Goal: Ask a question: Seek information or help from site administrators or community

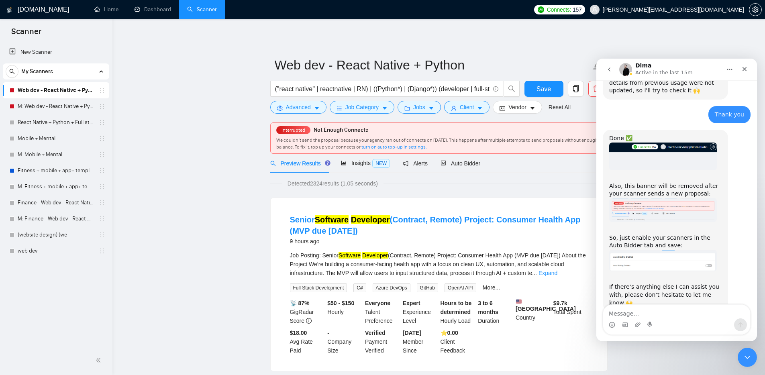
scroll to position [561, 0]
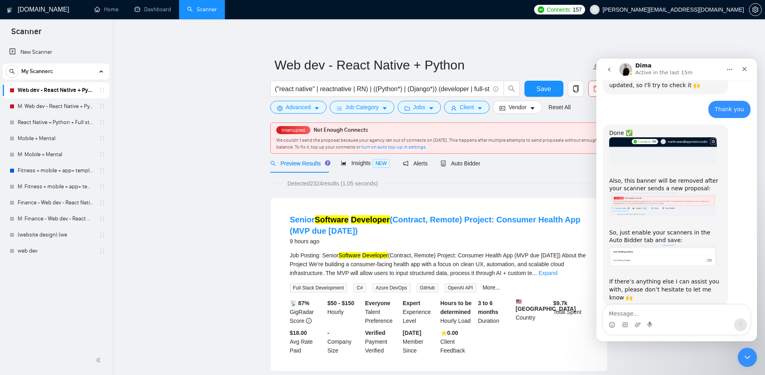
click at [658, 245] on img "Dima says…" at bounding box center [663, 256] width 108 height 22
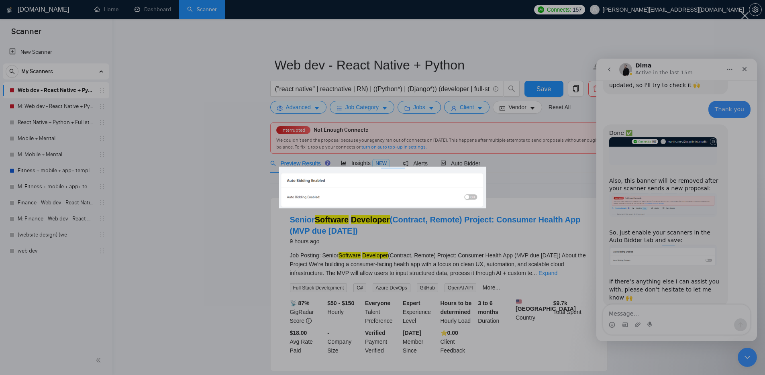
click at [520, 180] on div "Intercom messenger" at bounding box center [382, 187] width 765 height 375
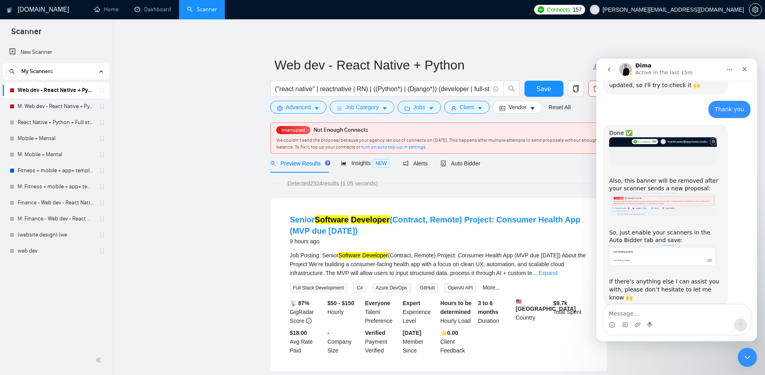
scroll to position [564, 0]
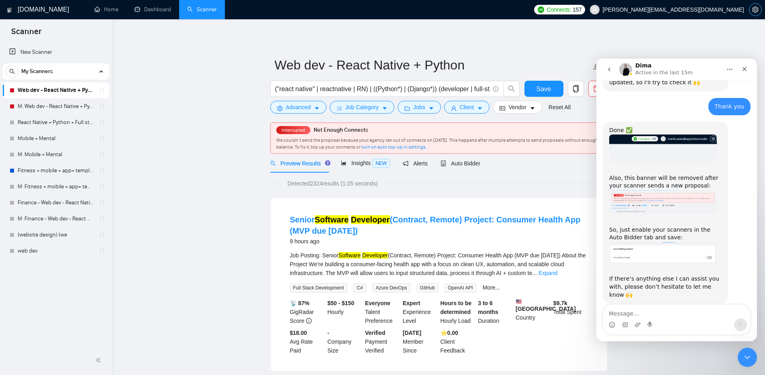
click at [751, 9] on span "setting" at bounding box center [755, 9] width 12 height 6
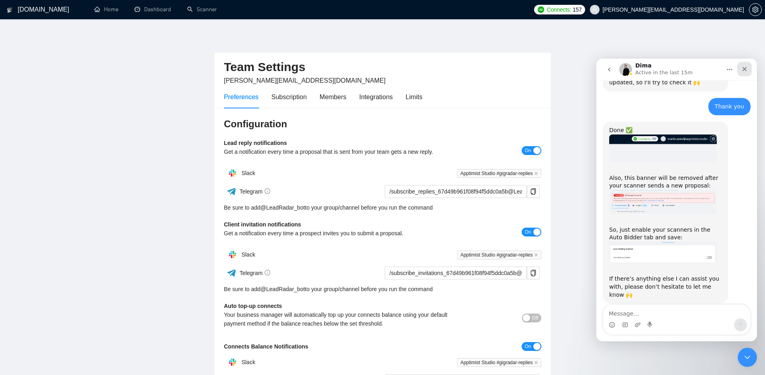
click at [747, 66] on icon "Close" at bounding box center [744, 69] width 6 height 6
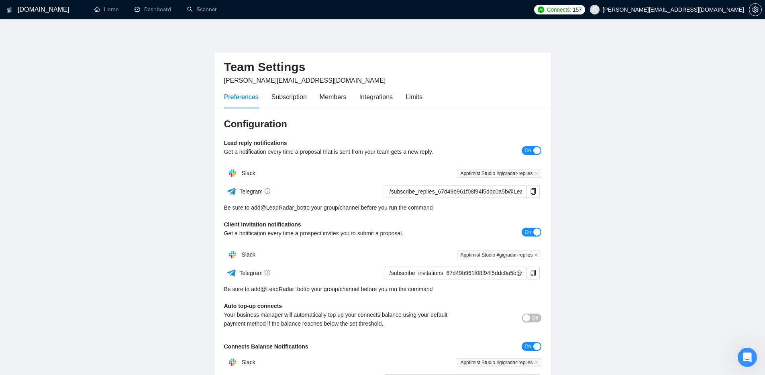
scroll to position [564, 0]
click at [405, 96] on div "Preferences Subscription Members Integrations Limits" at bounding box center [323, 97] width 198 height 23
click at [412, 96] on div "Limits" at bounding box center [414, 97] width 17 height 10
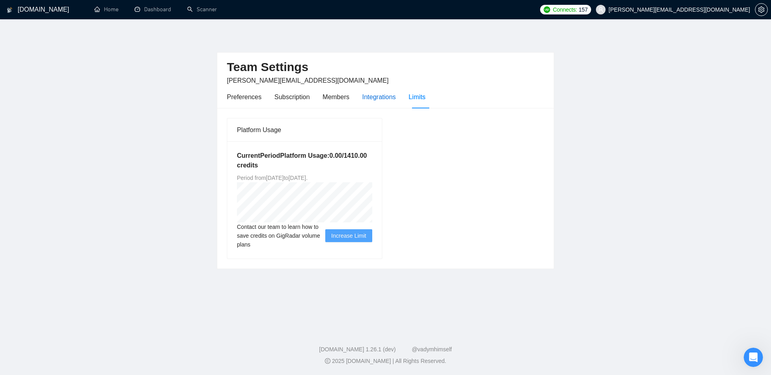
click at [371, 96] on div "Integrations" at bounding box center [379, 97] width 34 height 10
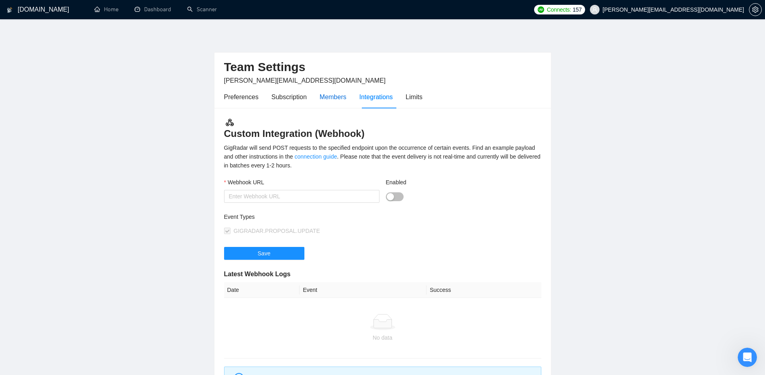
click at [344, 95] on div "Members" at bounding box center [333, 97] width 27 height 10
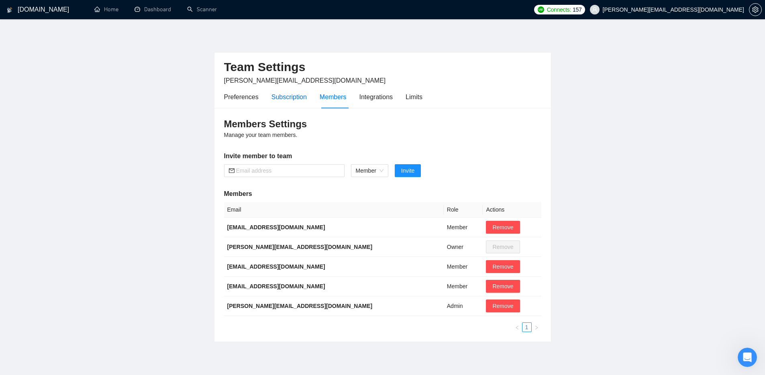
click at [300, 95] on div "Subscription" at bounding box center [288, 97] width 35 height 10
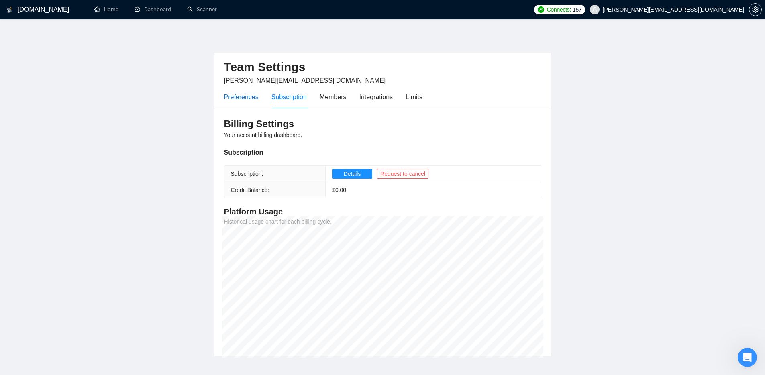
click at [256, 98] on div "Preferences" at bounding box center [241, 97] width 35 height 10
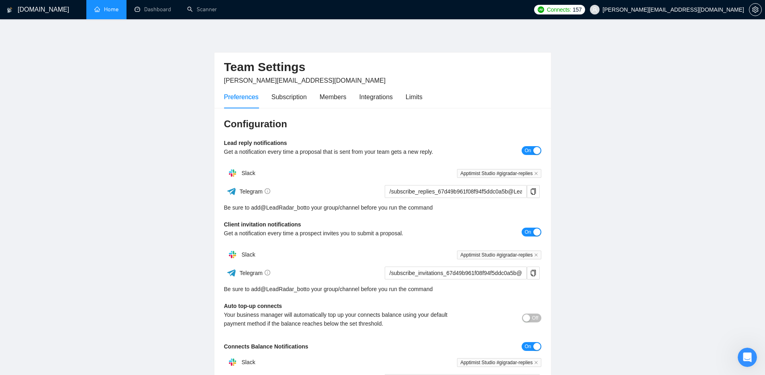
click at [94, 12] on link "Home" at bounding box center [106, 9] width 24 height 7
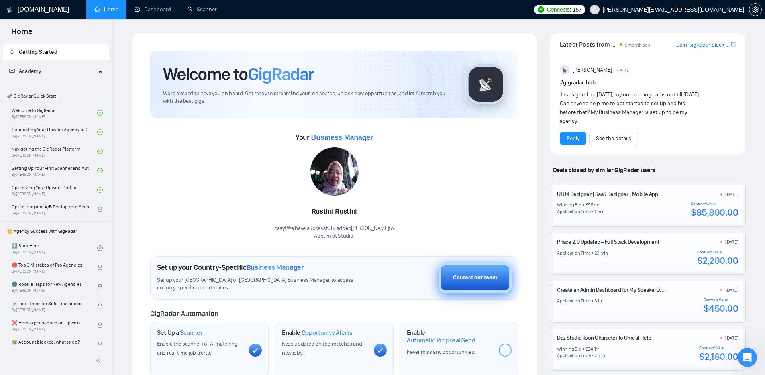
scroll to position [32, 0]
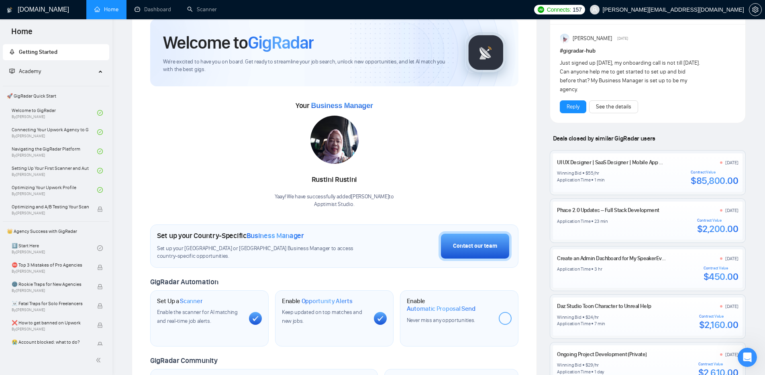
click at [508, 324] on div at bounding box center [505, 318] width 13 height 13
click at [743, 361] on div "Open Intercom Messenger" at bounding box center [746, 356] width 27 height 27
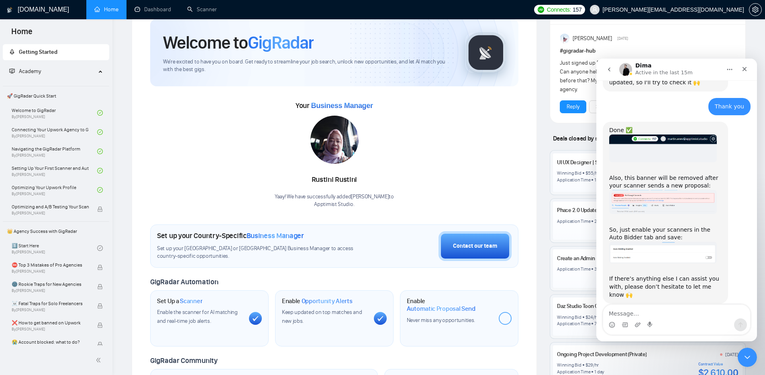
scroll to position [0, 0]
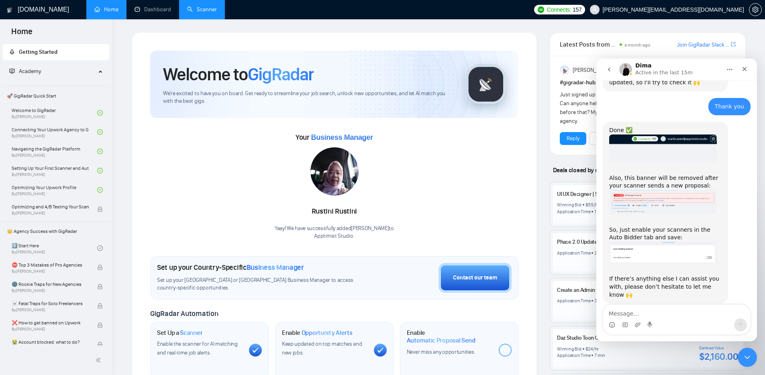
click at [196, 11] on link "Scanner" at bounding box center [202, 9] width 30 height 7
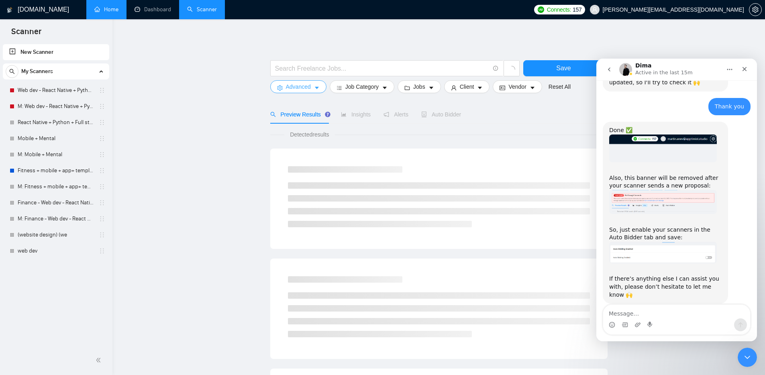
click at [307, 87] on span "Advanced" at bounding box center [298, 86] width 25 height 9
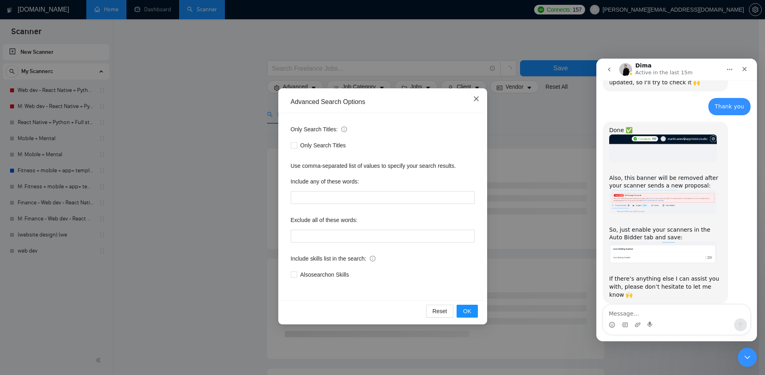
click at [477, 96] on icon "close" at bounding box center [476, 99] width 6 height 6
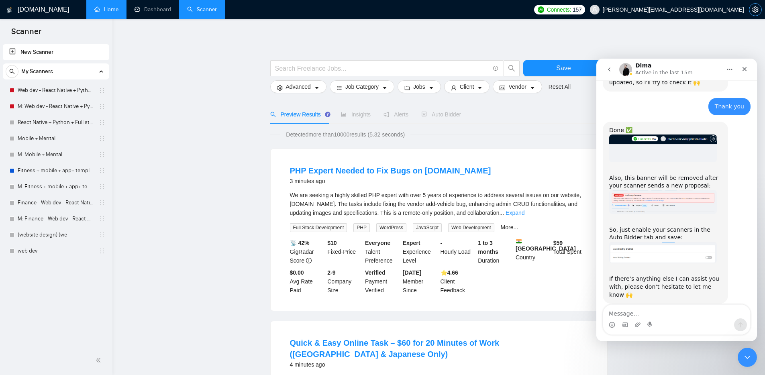
click at [749, 12] on span "setting" at bounding box center [755, 9] width 12 height 6
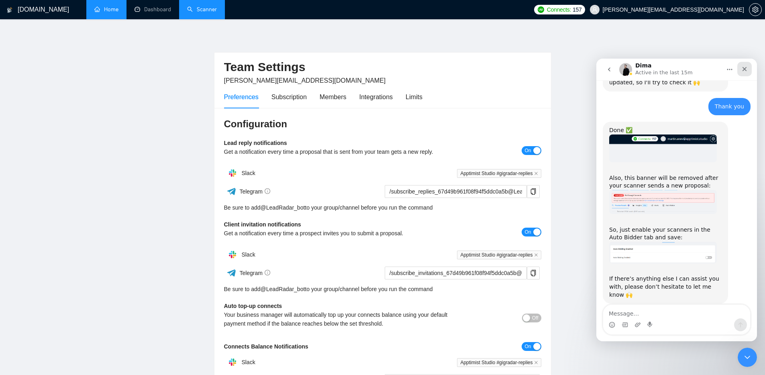
drag, startPoint x: 746, startPoint y: 67, endPoint x: 1343, endPoint y: 126, distance: 599.1
click at [746, 67] on icon "Close" at bounding box center [744, 69] width 6 height 6
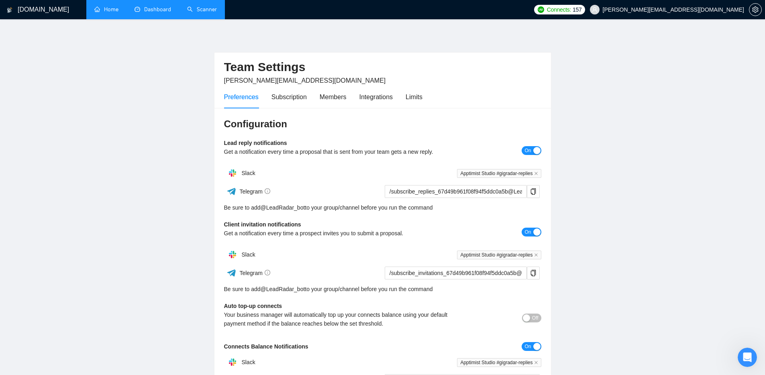
click at [171, 12] on link "Dashboard" at bounding box center [153, 9] width 37 height 7
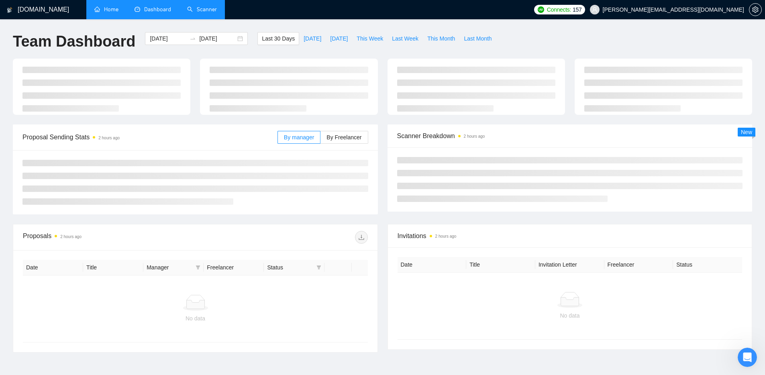
click at [187, 10] on link "Scanner" at bounding box center [202, 9] width 30 height 7
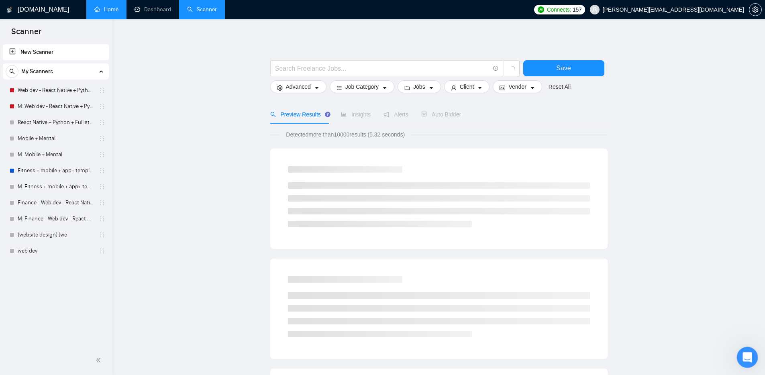
click at [747, 354] on icon "Open Intercom Messenger" at bounding box center [746, 356] width 13 height 13
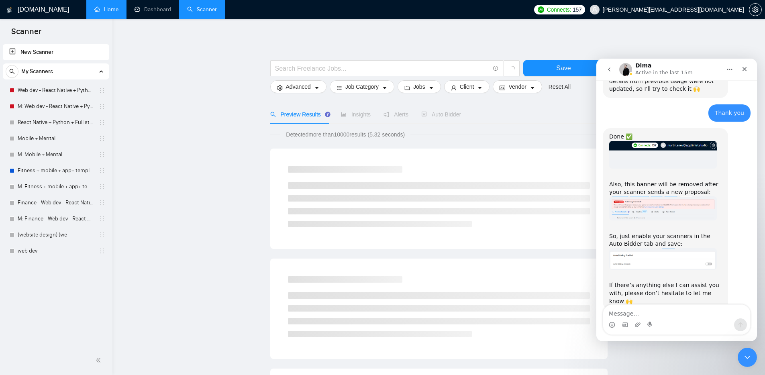
scroll to position [564, 0]
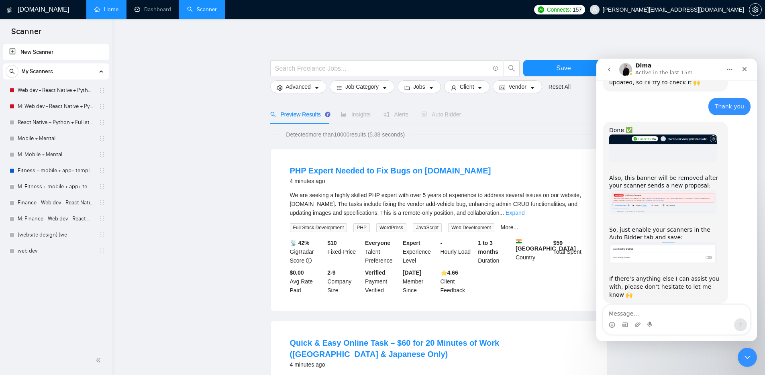
click at [648, 313] on textarea "Message…" at bounding box center [676, 312] width 147 height 14
type textarea "Hi Dima, thanks"
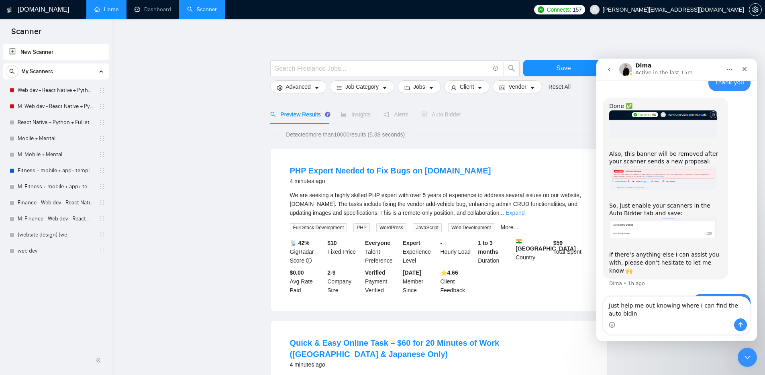
scroll to position [596, 0]
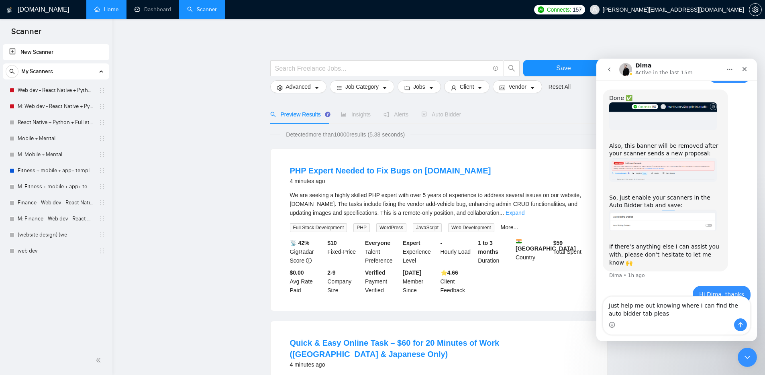
type textarea "Just help me out knowing where I can find the auto bidder tab please"
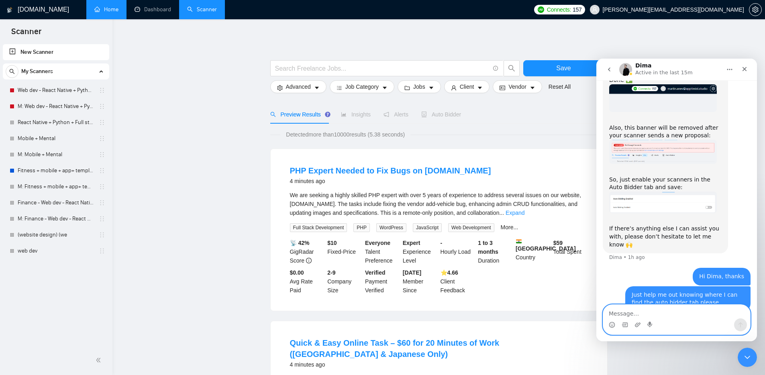
scroll to position [609, 0]
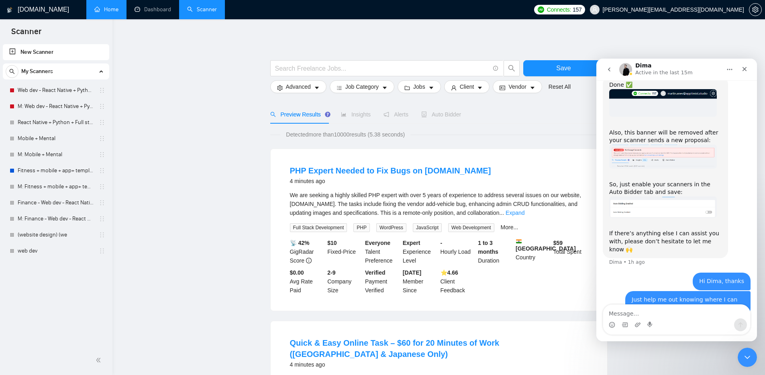
click at [635, 199] on img "Dima says…" at bounding box center [663, 207] width 108 height 22
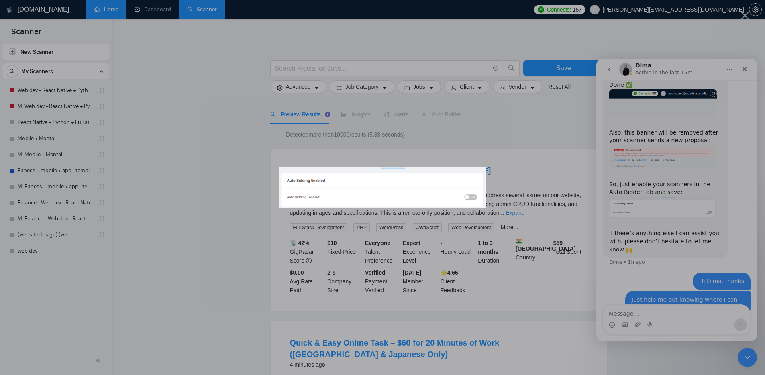
scroll to position [0, 0]
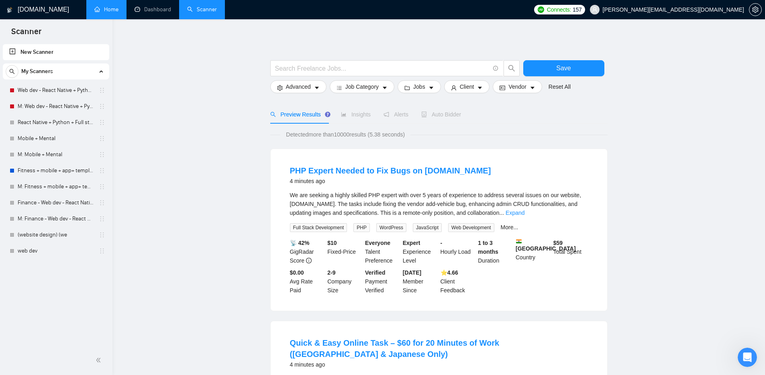
click at [104, 10] on link "Home" at bounding box center [106, 9] width 24 height 7
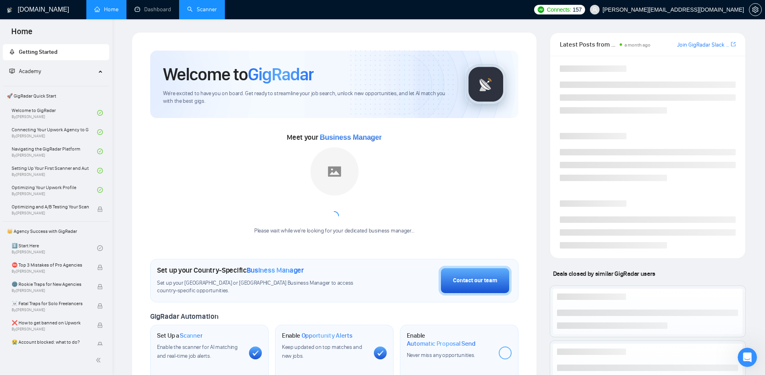
scroll to position [614, 0]
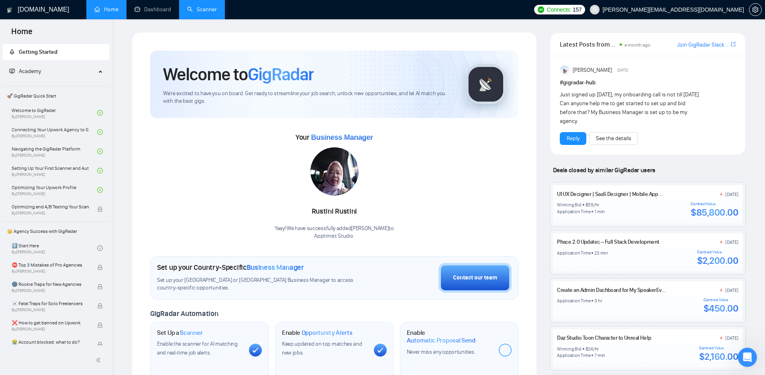
click at [33, 73] on span "Academy" at bounding box center [30, 71] width 22 height 7
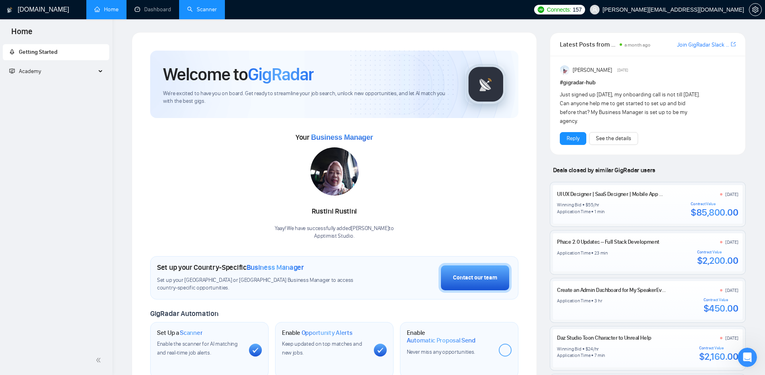
click at [33, 73] on span "Academy" at bounding box center [30, 71] width 22 height 7
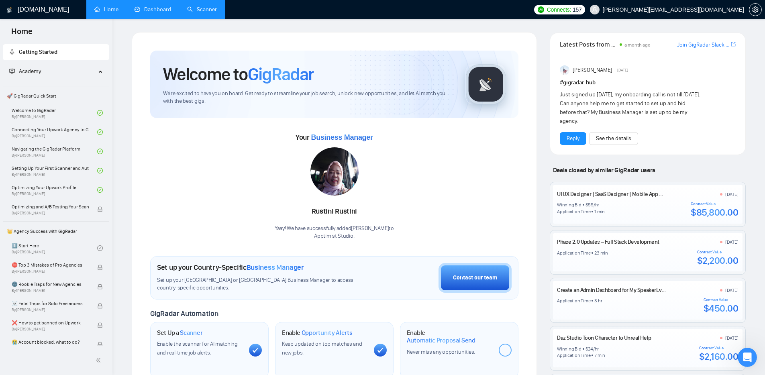
click at [171, 10] on link "Dashboard" at bounding box center [153, 9] width 37 height 7
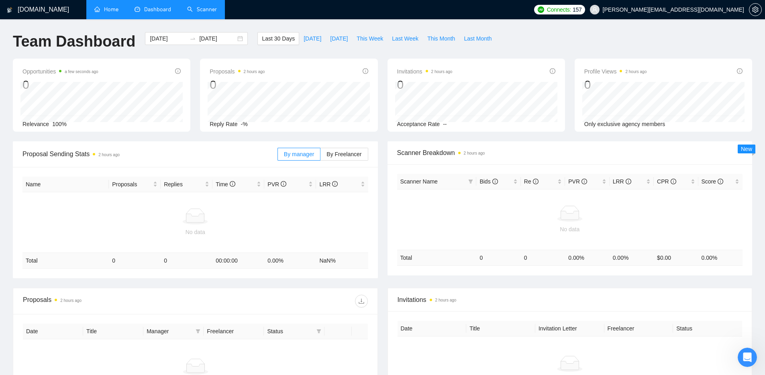
click at [204, 13] on link "Scanner" at bounding box center [202, 9] width 30 height 7
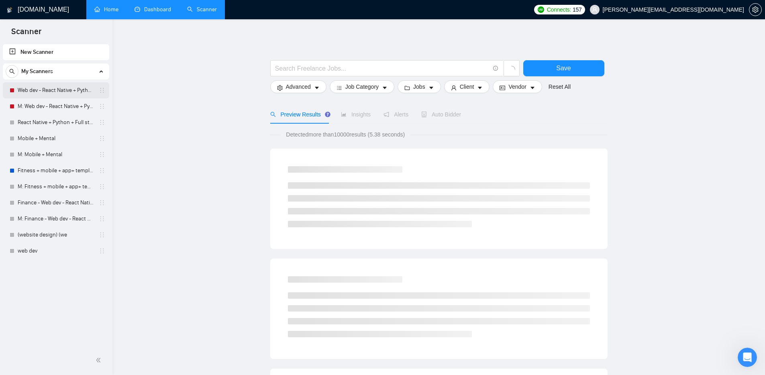
click at [50, 89] on link "Web dev - React Native + Python" at bounding box center [56, 90] width 76 height 16
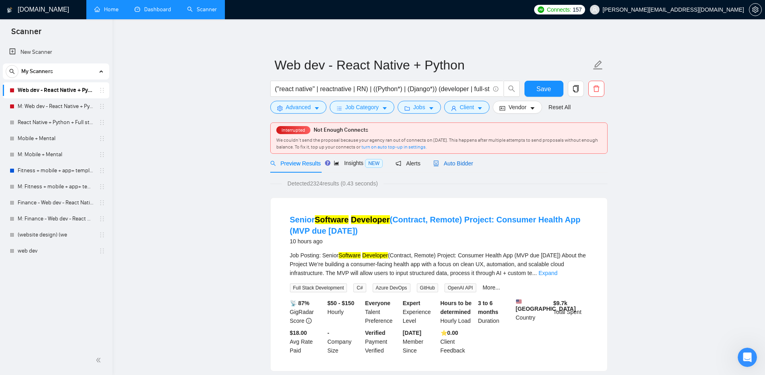
click at [448, 166] on span "Auto Bidder" at bounding box center [453, 163] width 40 height 6
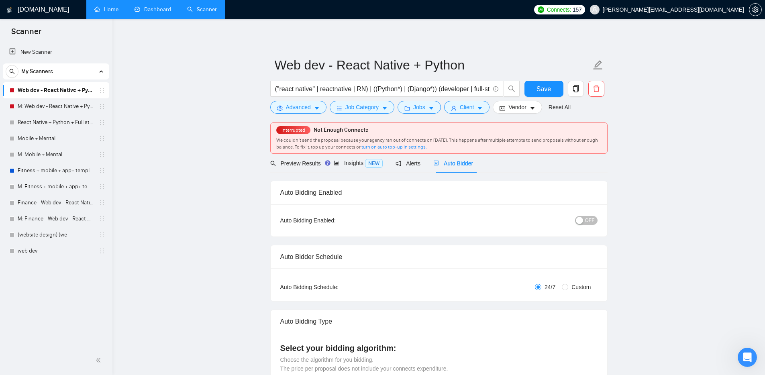
checkbox input "true"
click at [578, 218] on div "button" at bounding box center [579, 220] width 7 height 7
click at [743, 351] on icon "Open Intercom Messenger" at bounding box center [746, 356] width 13 height 13
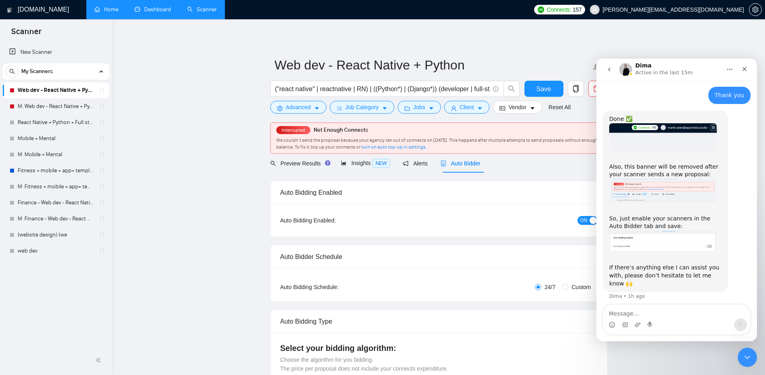
click at [666, 321] on div "Intercom messenger" at bounding box center [676, 324] width 147 height 13
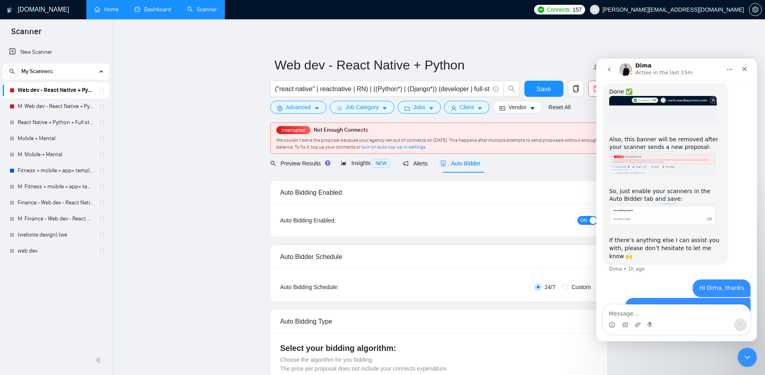
scroll to position [614, 0]
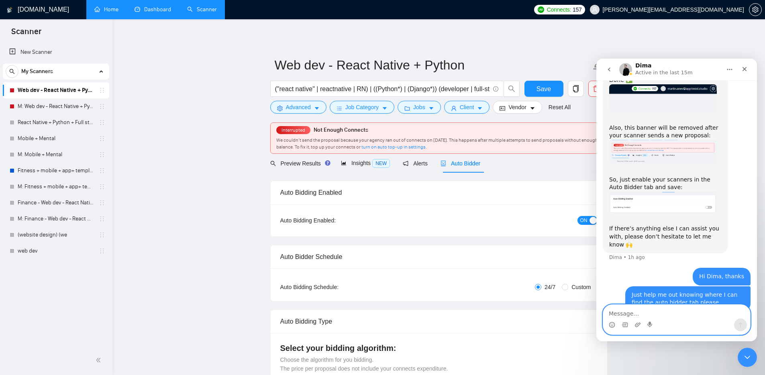
click at [665, 316] on textarea "Message…" at bounding box center [676, 312] width 147 height 14
type textarea "Nvm I found it thanks"
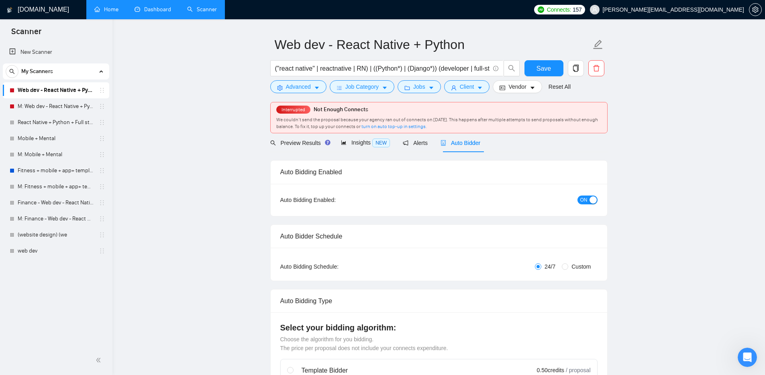
scroll to position [0, 0]
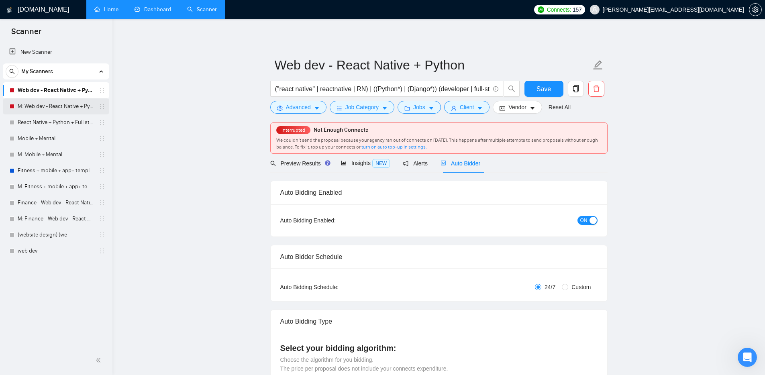
click at [71, 105] on link "M: Web dev - React Native + Python" at bounding box center [56, 106] width 76 height 16
click at [555, 87] on button "Save" at bounding box center [543, 89] width 39 height 16
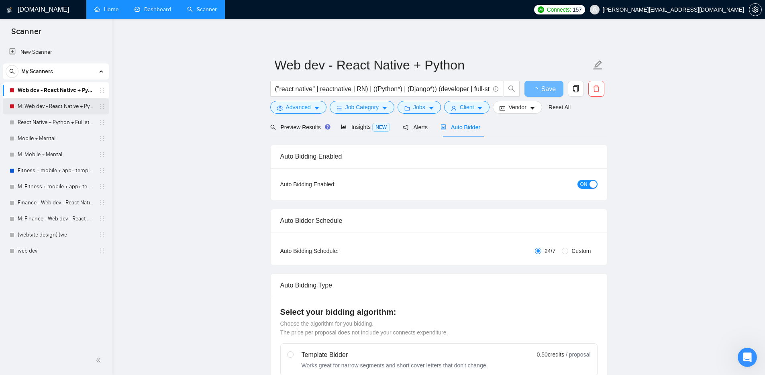
click at [66, 108] on link "M: Web dev - React Native + Python" at bounding box center [56, 106] width 76 height 16
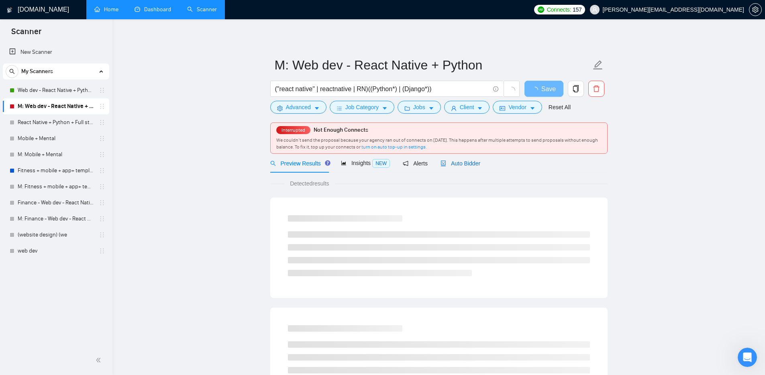
click at [480, 163] on span "Auto Bidder" at bounding box center [460, 163] width 40 height 6
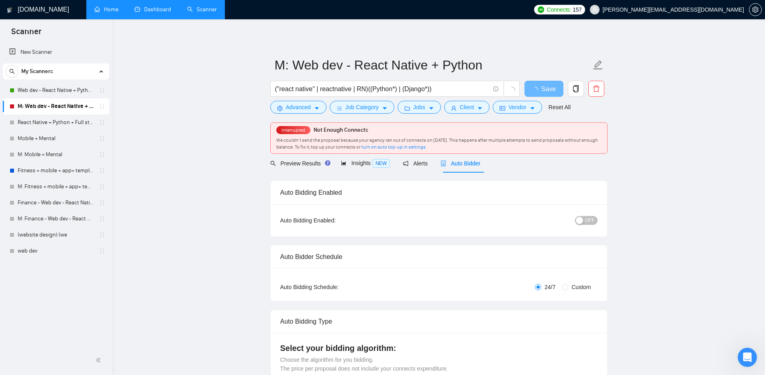
scroll to position [663, 0]
click at [580, 220] on div "button" at bounding box center [579, 220] width 7 height 7
click at [539, 93] on span "Save" at bounding box center [543, 89] width 14 height 10
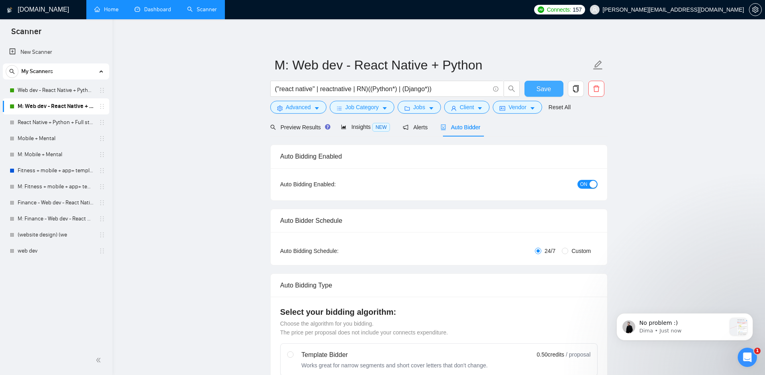
scroll to position [716, 0]
click at [589, 185] on div "button" at bounding box center [592, 184] width 7 height 7
click at [555, 89] on button "Save" at bounding box center [543, 89] width 39 height 16
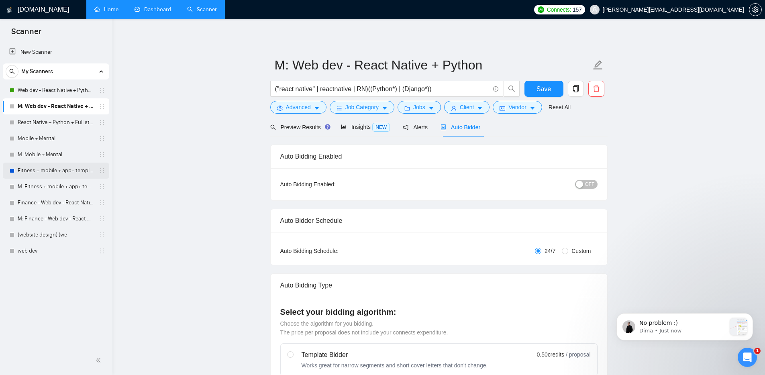
click at [62, 167] on link "Fitness + mobile + app+ template" at bounding box center [56, 171] width 76 height 16
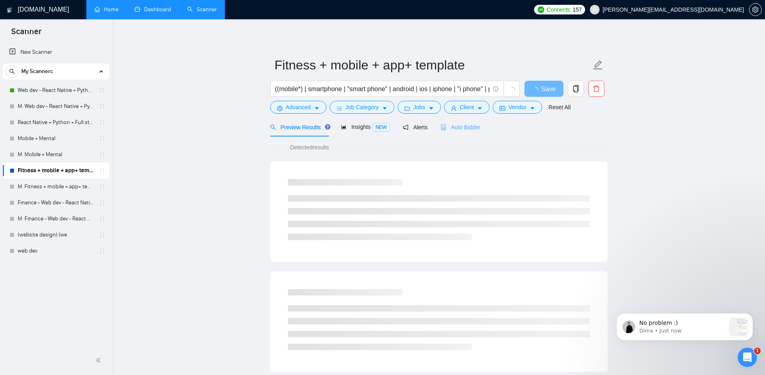
click at [450, 122] on div "Auto Bidder" at bounding box center [460, 127] width 40 height 19
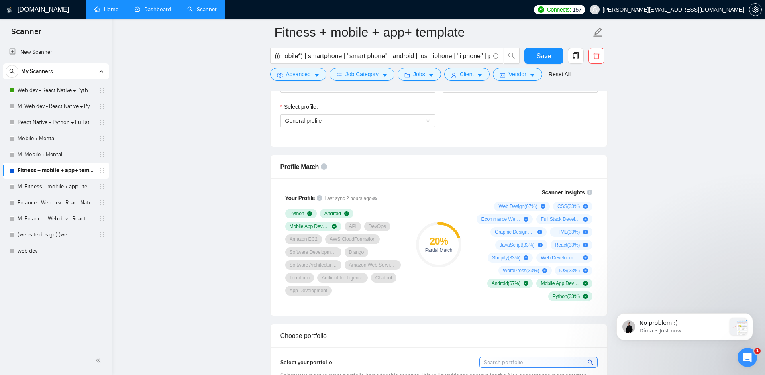
scroll to position [464, 0]
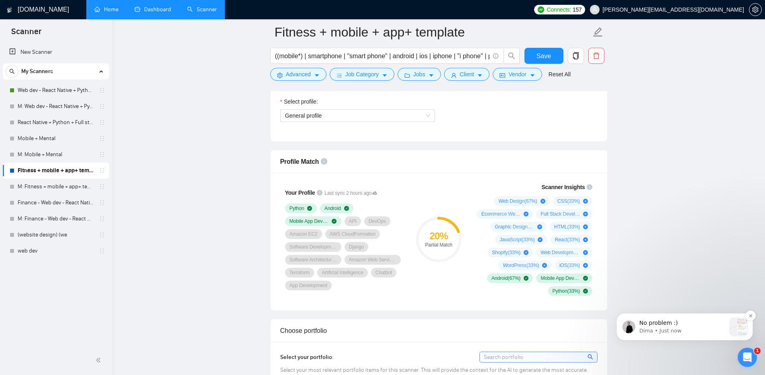
click at [727, 329] on div "No problem :) Dima • Just now" at bounding box center [684, 326] width 124 height 17
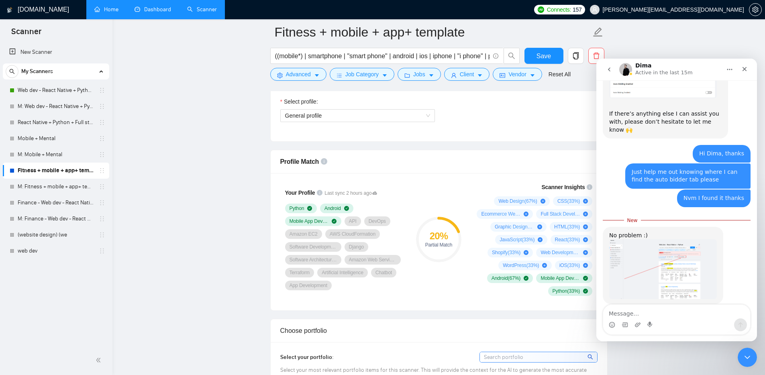
scroll to position [729, 0]
click at [688, 255] on img "Dima says…" at bounding box center [663, 267] width 108 height 59
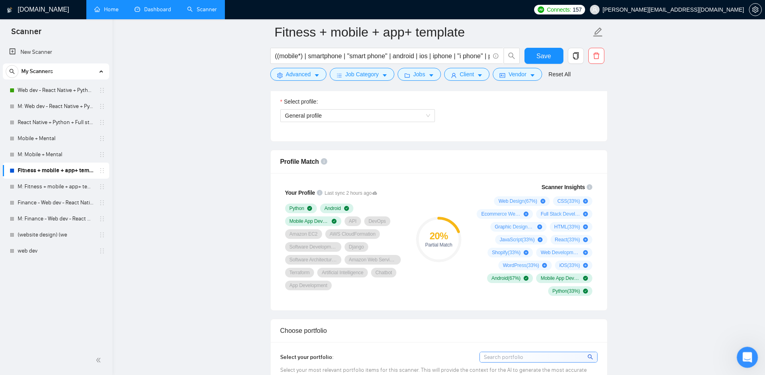
drag, startPoint x: 1471, startPoint y: 705, endPoint x: 740, endPoint y: 359, distance: 809.1
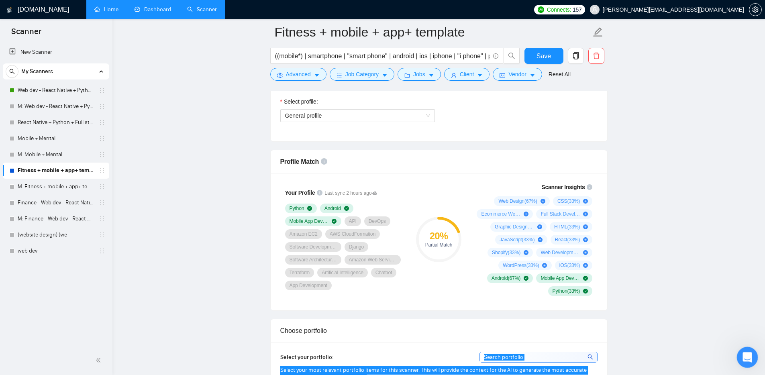
click at [738, 359] on div "Open Intercom Messenger" at bounding box center [746, 356] width 27 height 27
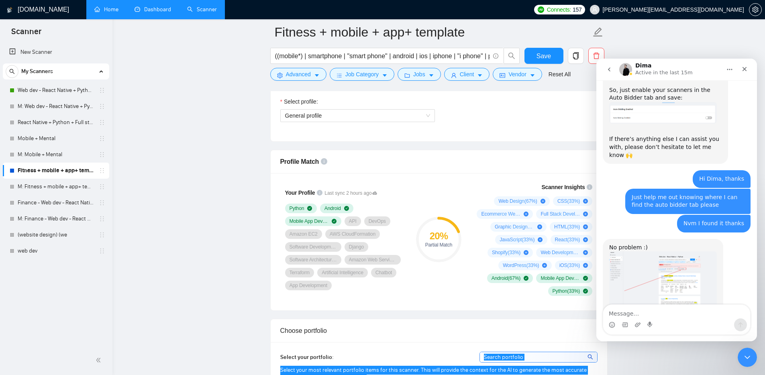
scroll to position [716, 0]
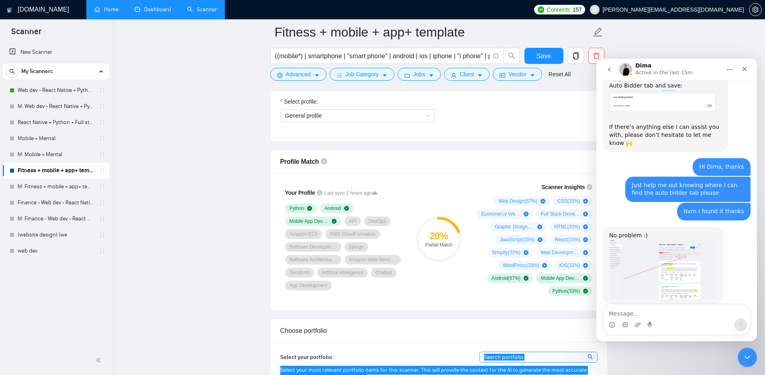
click at [657, 310] on textarea "Message…" at bounding box center [676, 312] width 147 height 14
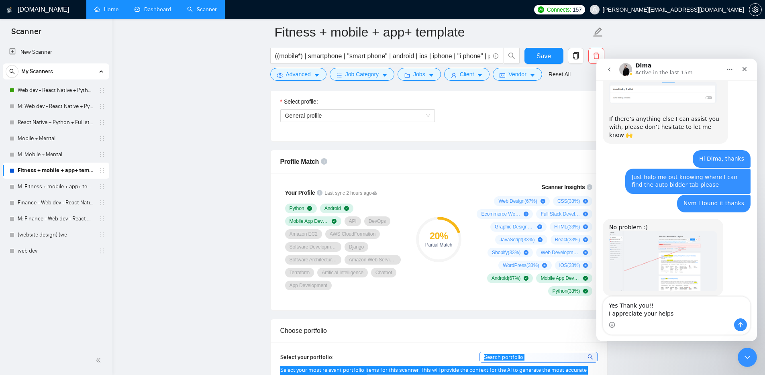
type textarea "Yes Thank you!! I appreciate your help"
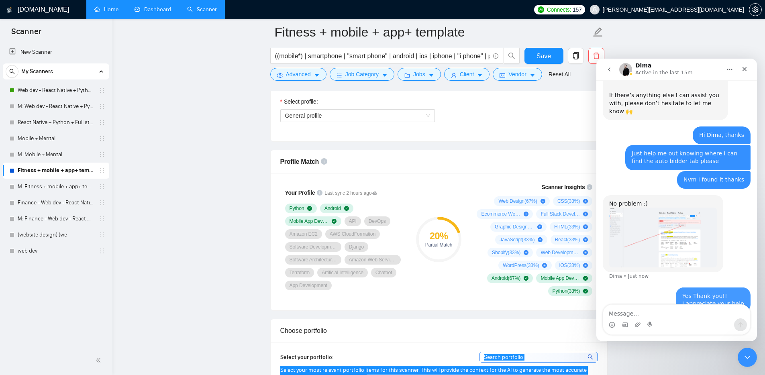
scroll to position [748, 0]
click at [748, 70] on div "Close" at bounding box center [744, 69] width 14 height 14
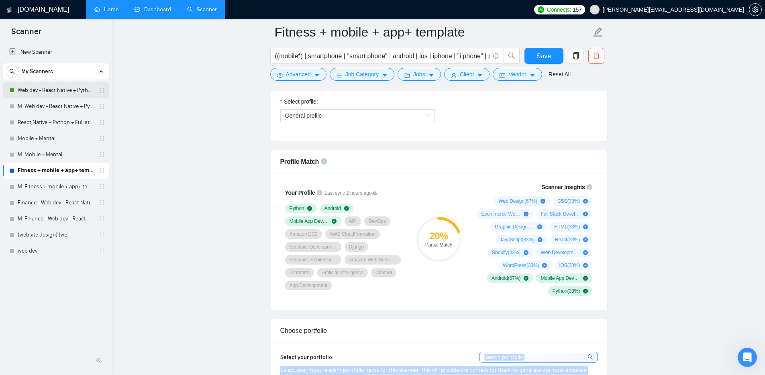
click at [63, 93] on link "Web dev - React Native + Python" at bounding box center [56, 90] width 76 height 16
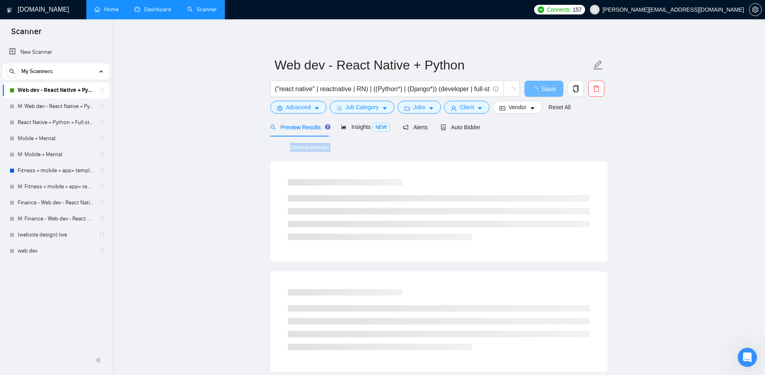
click at [207, 249] on main "Web dev - React Native + Python ("react native" | reactnative | RN) | ((Python*…" at bounding box center [438, 367] width 627 height 670
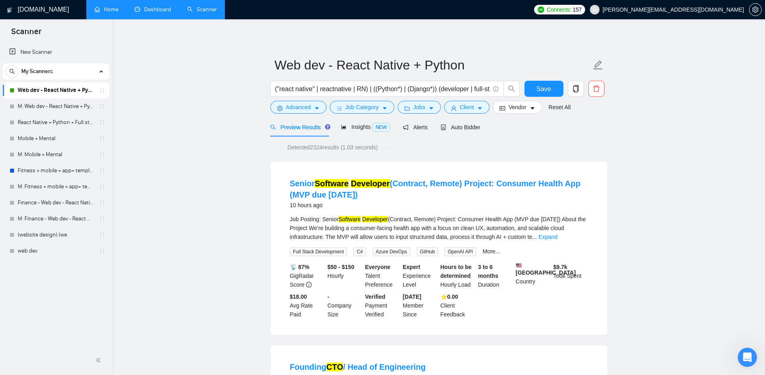
scroll to position [10, 0]
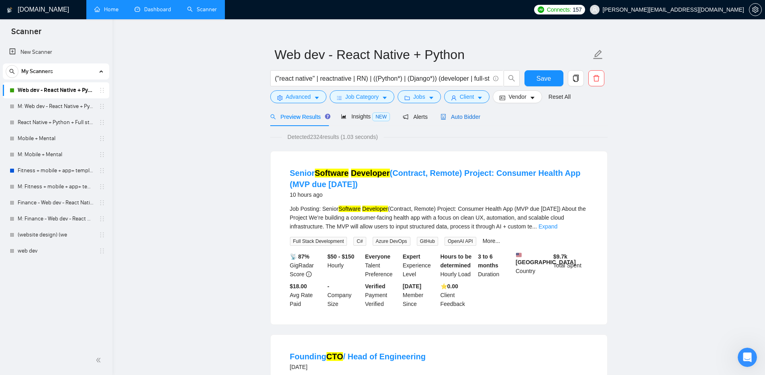
click at [462, 121] on div "Auto Bidder" at bounding box center [460, 116] width 40 height 9
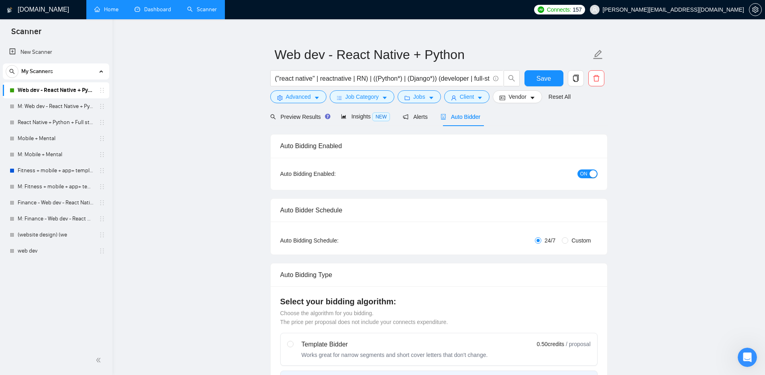
checkbox input "true"
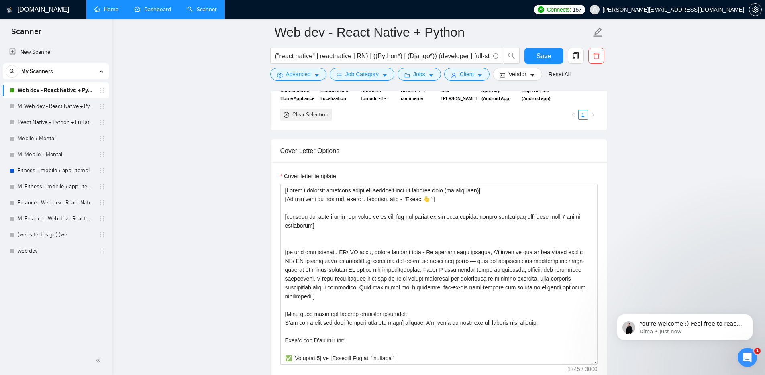
scroll to position [1189, 0]
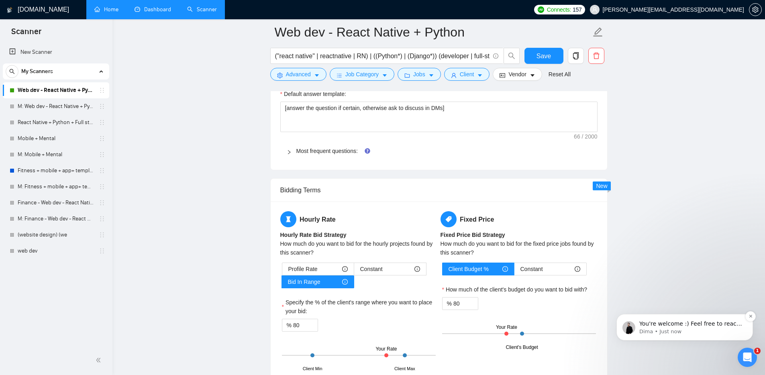
click at [653, 322] on p "You're welcome :) Feel free to reach out for any further assistance 🙌" at bounding box center [691, 324] width 104 height 8
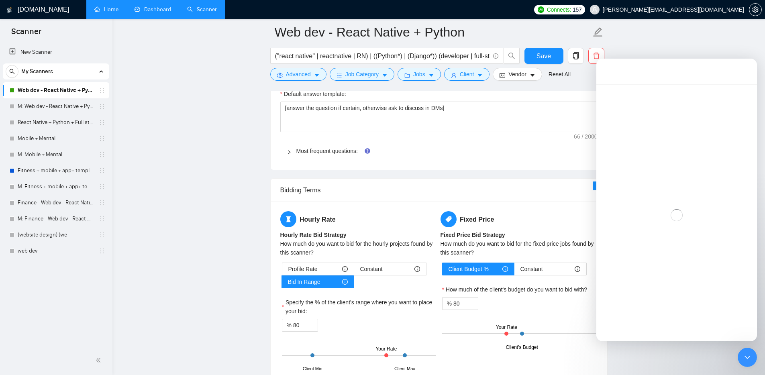
scroll to position [1, 0]
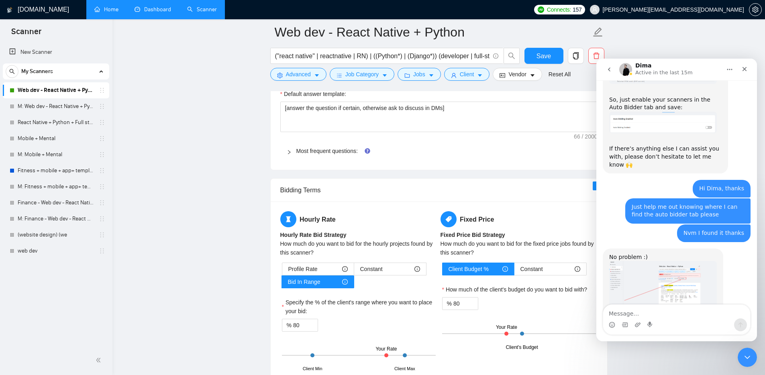
click at [651, 316] on textarea "Message…" at bounding box center [676, 312] width 147 height 14
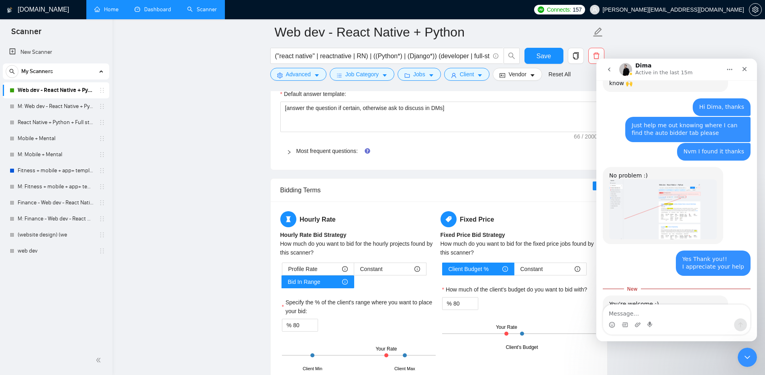
scroll to position [800, 0]
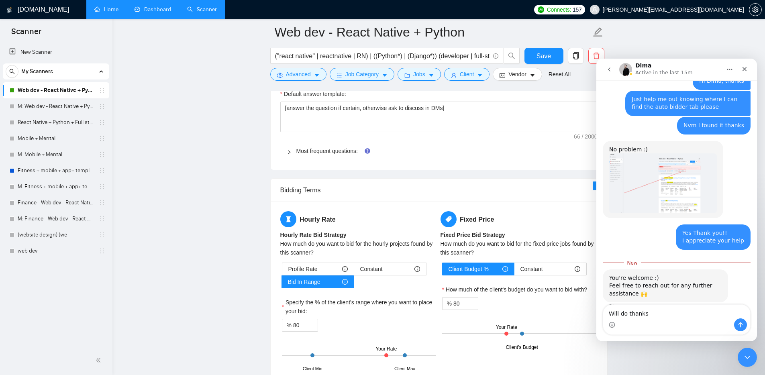
type textarea "Will do thanks"
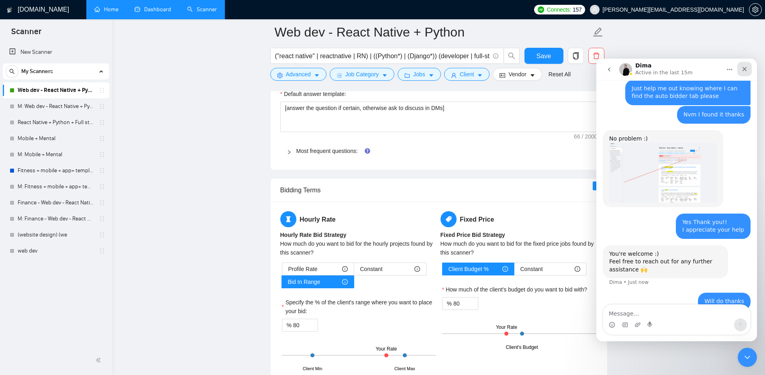
click at [749, 71] on div "Close" at bounding box center [744, 69] width 14 height 14
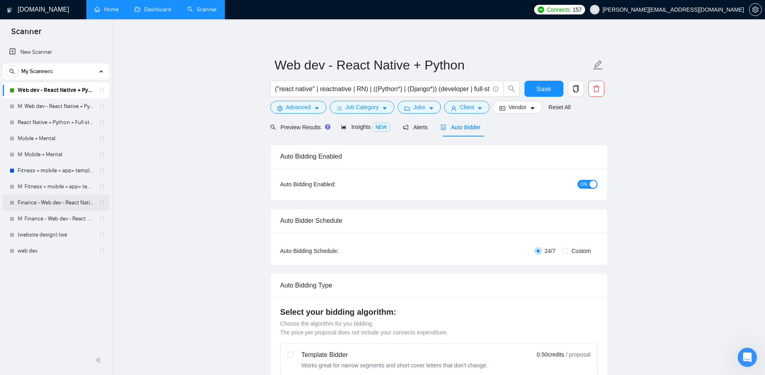
scroll to position [5, 0]
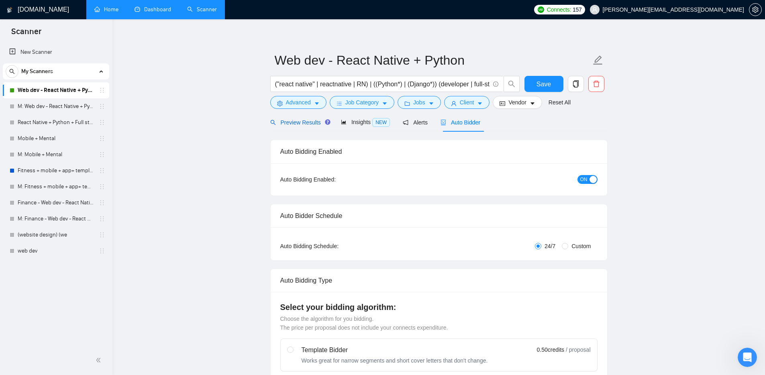
click at [307, 122] on span "Preview Results" at bounding box center [299, 122] width 58 height 6
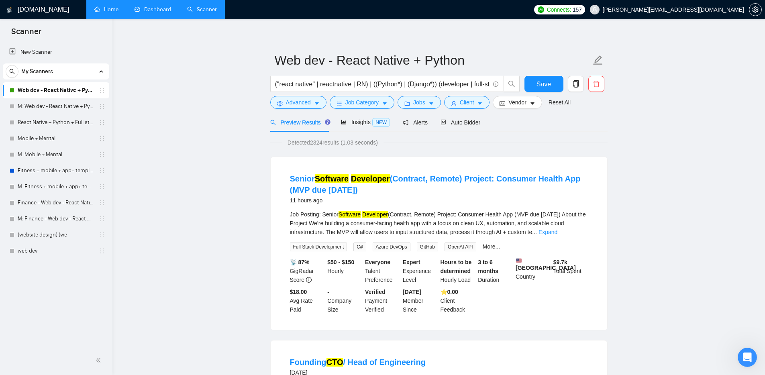
click at [557, 233] on link "Expand" at bounding box center [547, 232] width 19 height 6
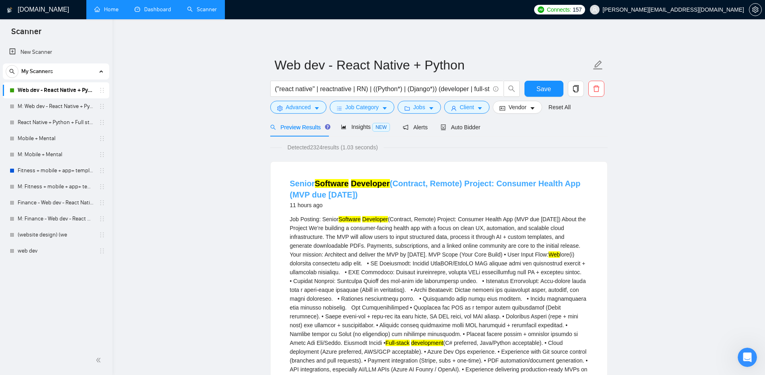
click at [428, 179] on link "Senior Software Developer (Contract, Remote) Project: Consumer Health App (MVP …" at bounding box center [435, 189] width 291 height 20
click at [53, 127] on link "React Native + Python + Full stack" at bounding box center [56, 122] width 76 height 16
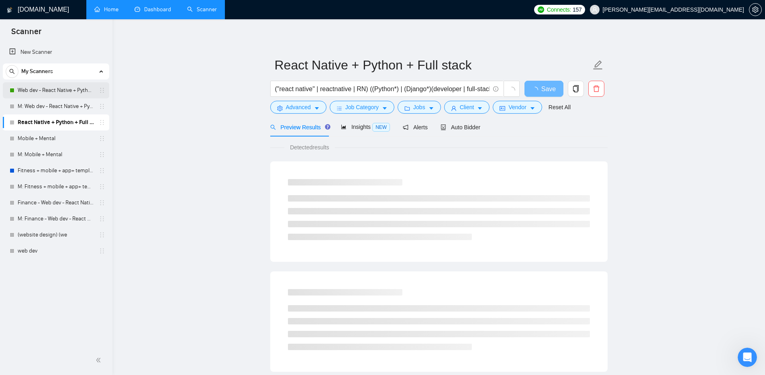
click at [55, 92] on link "Web dev - React Native + Python" at bounding box center [56, 90] width 76 height 16
